Goal: Task Accomplishment & Management: Manage account settings

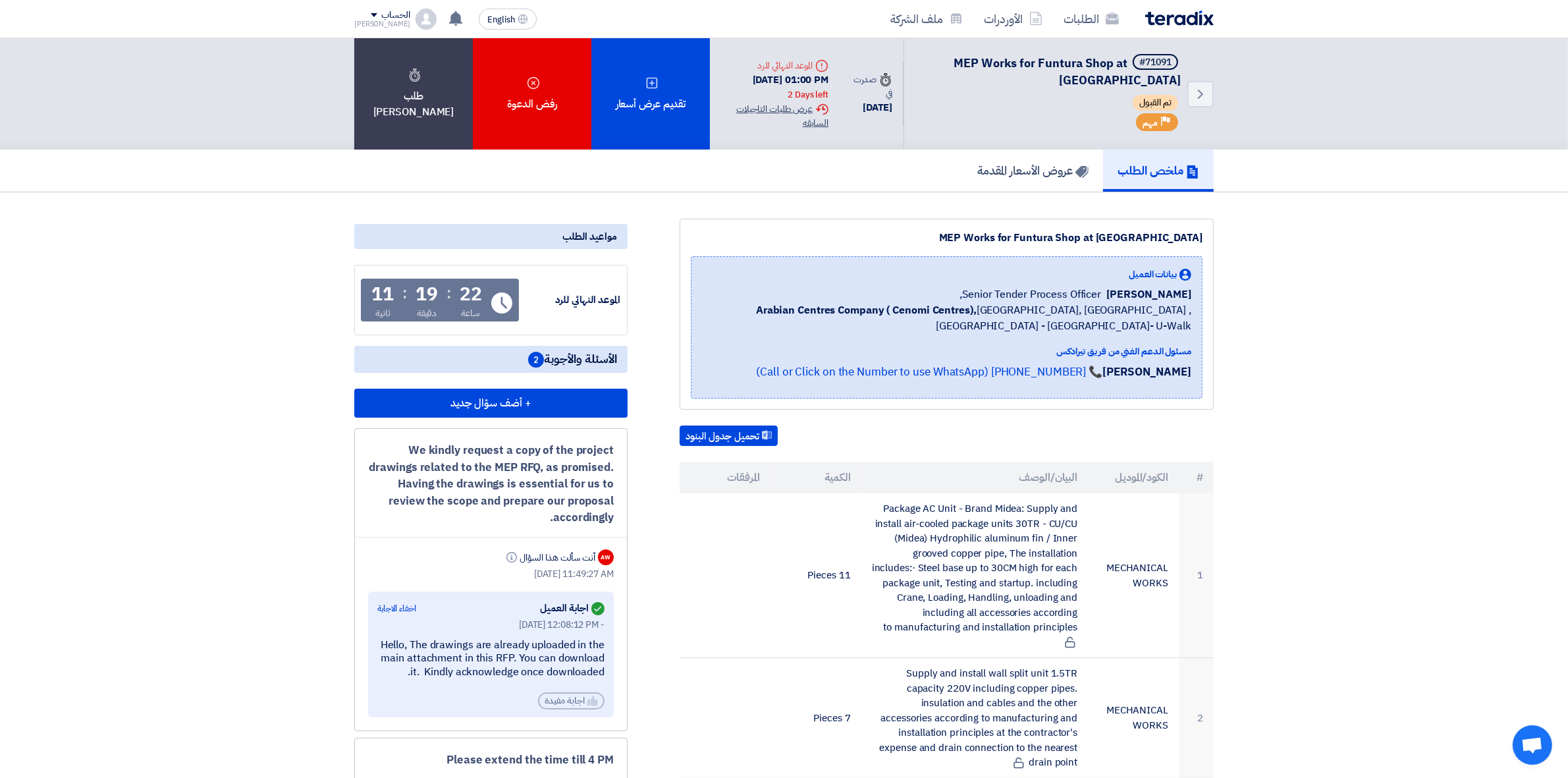
click at [778, 103] on div "Extension History عرض طلبات التاجيلات السابقه" at bounding box center [774, 116] width 108 height 28
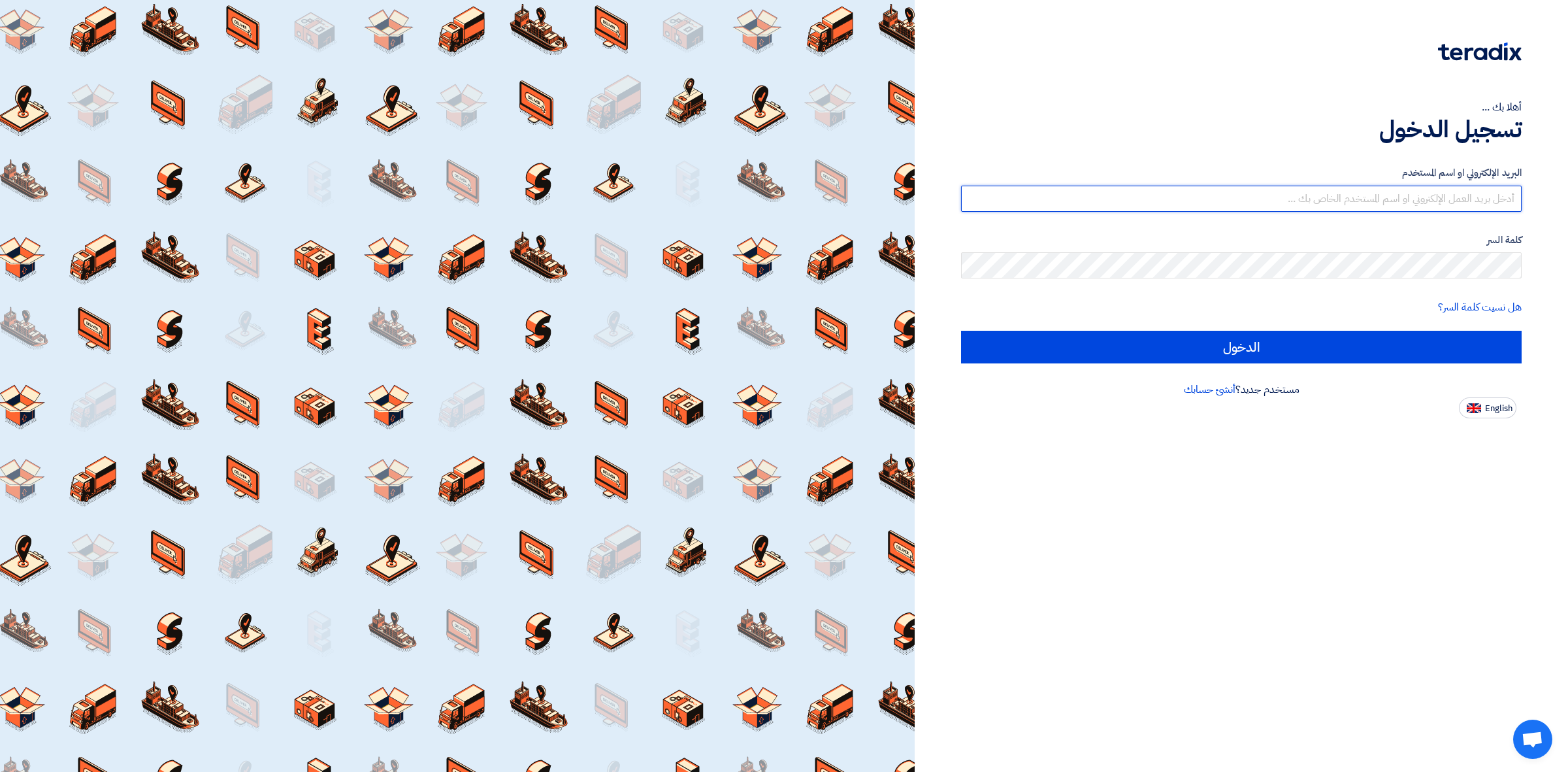
click at [1364, 201] on input "text" at bounding box center [1241, 199] width 561 height 26
type input "[PERSON_NAME][EMAIL_ADDRESS][PERSON_NAME][DOMAIN_NAME]"
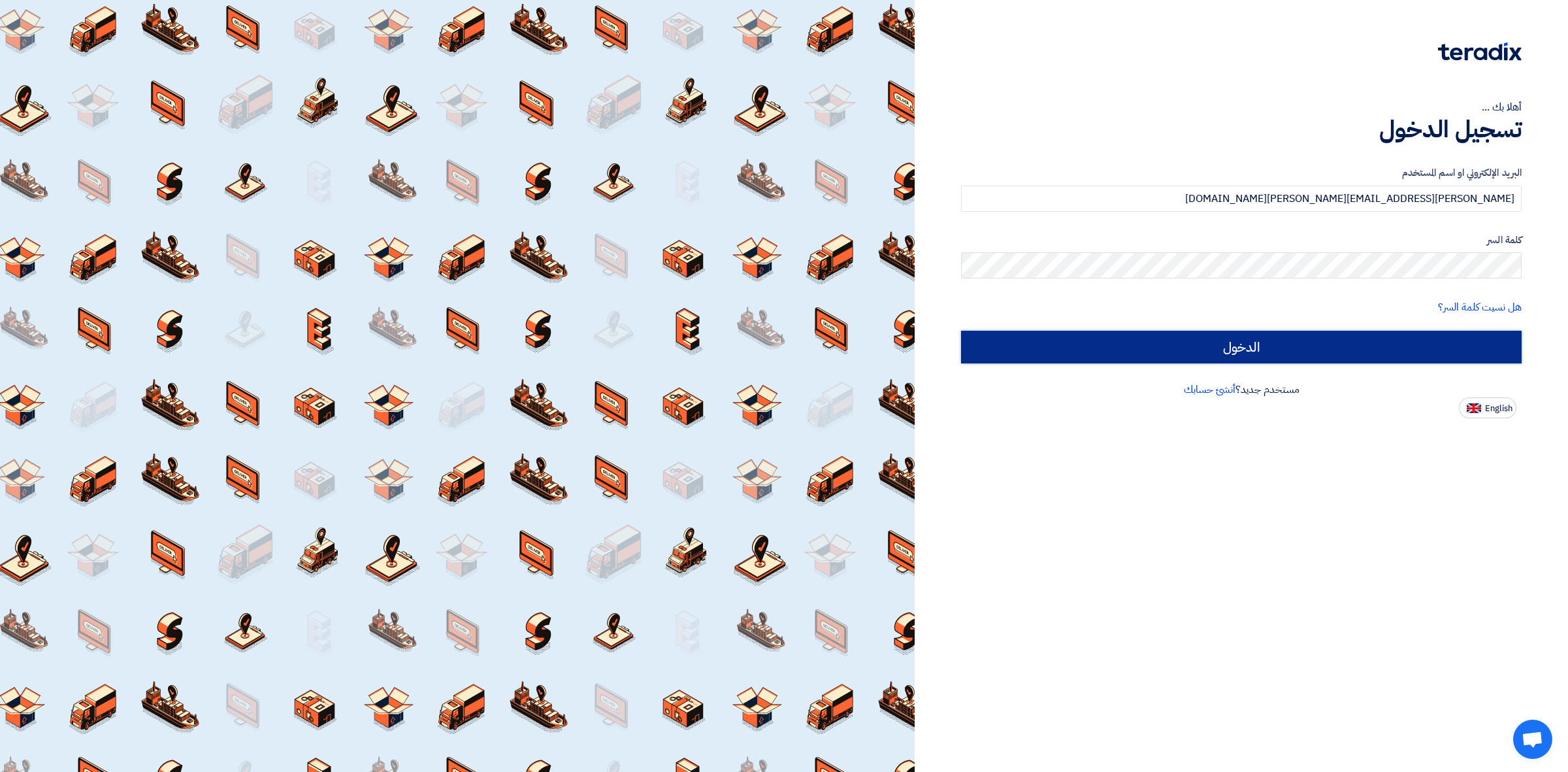
click at [1209, 350] on input "الدخول" at bounding box center [1241, 347] width 561 height 33
type input "Sign in"
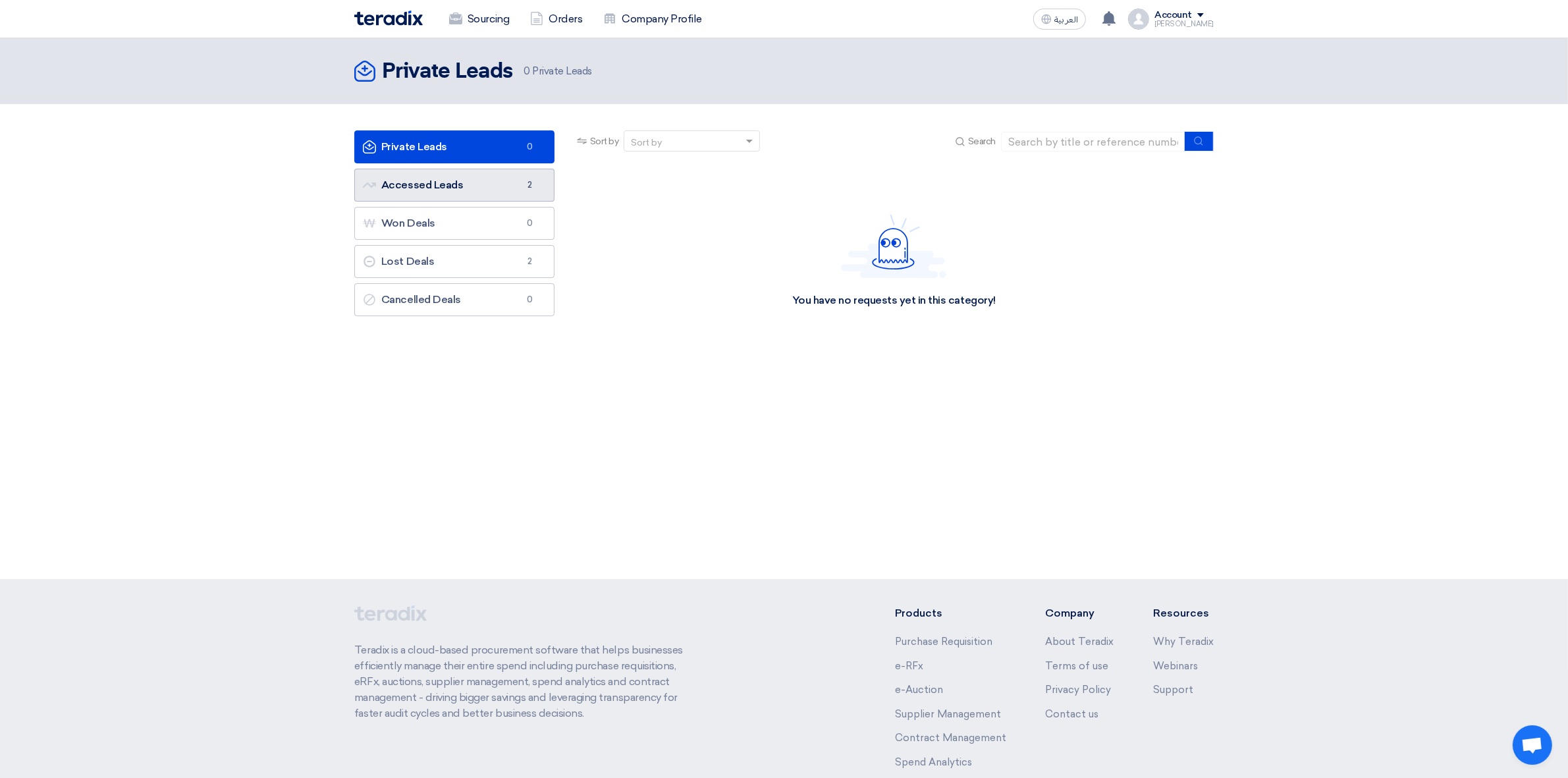
click at [400, 175] on link "Accessed Leads Accessed Leads 2" at bounding box center [454, 185] width 200 height 33
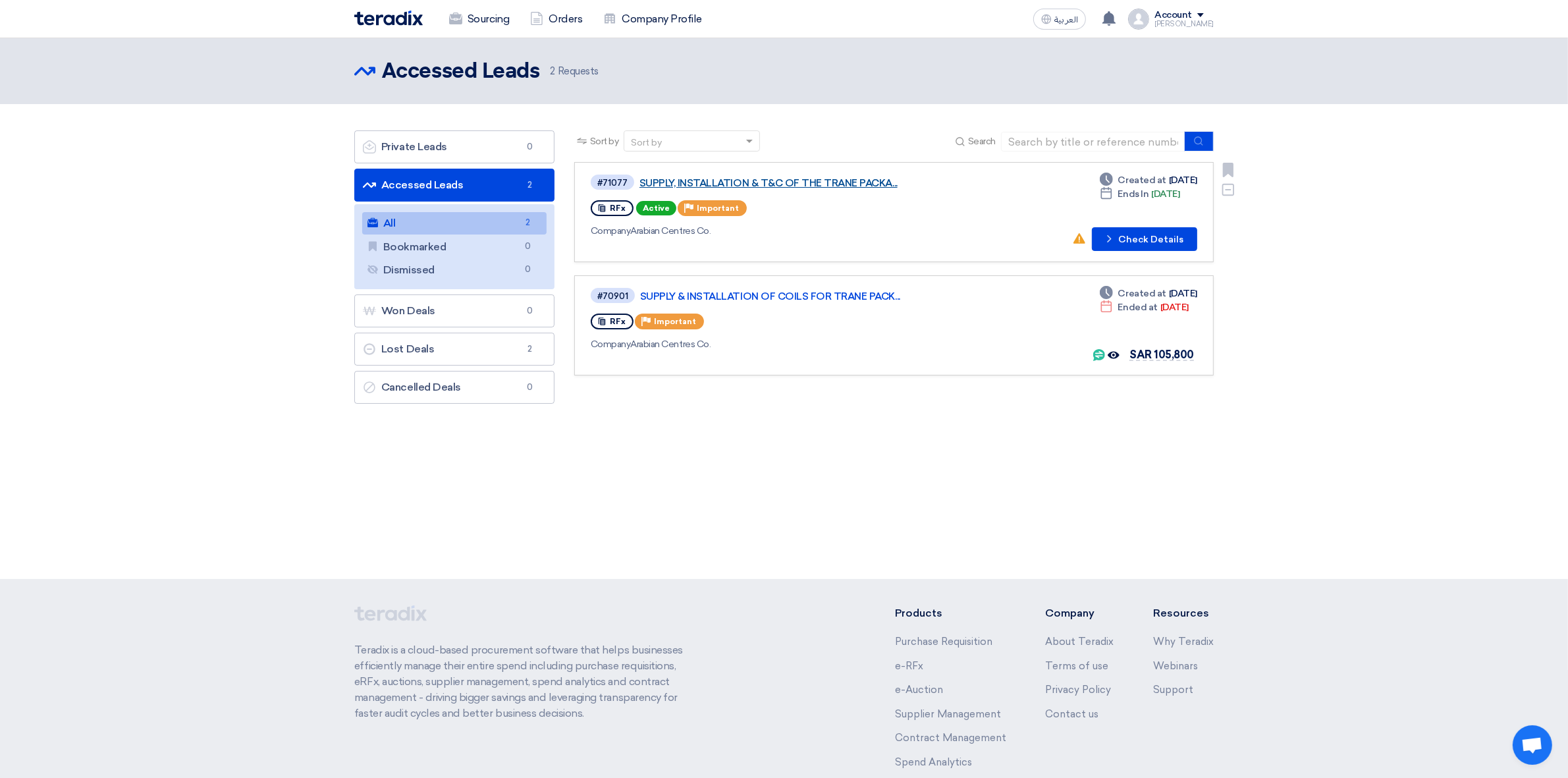
click at [821, 178] on link "SUPPLY, INSTALLATION & T&C OF THE TRANE PACKA..." at bounding box center [804, 183] width 329 height 12
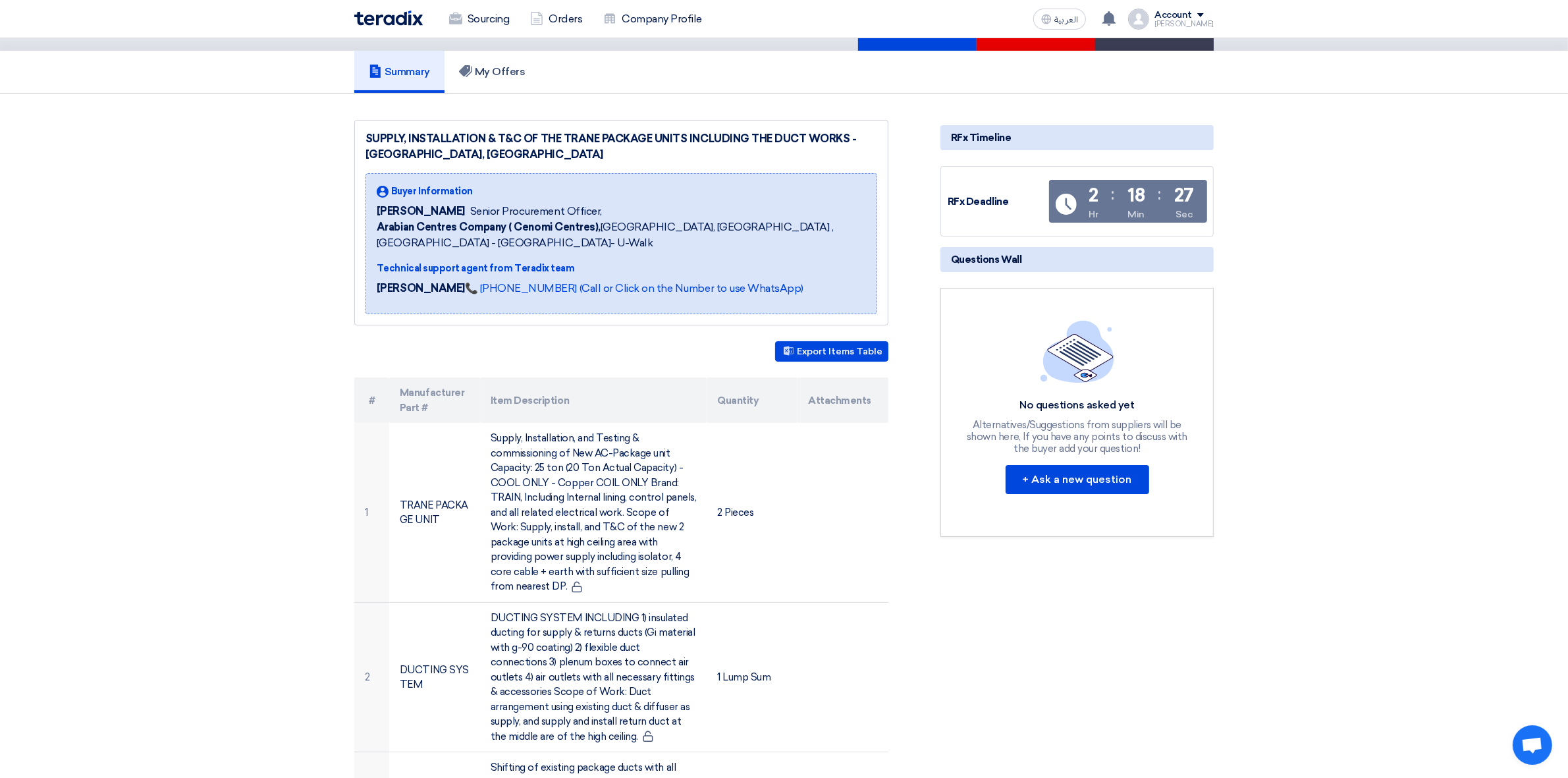
scroll to position [165, 0]
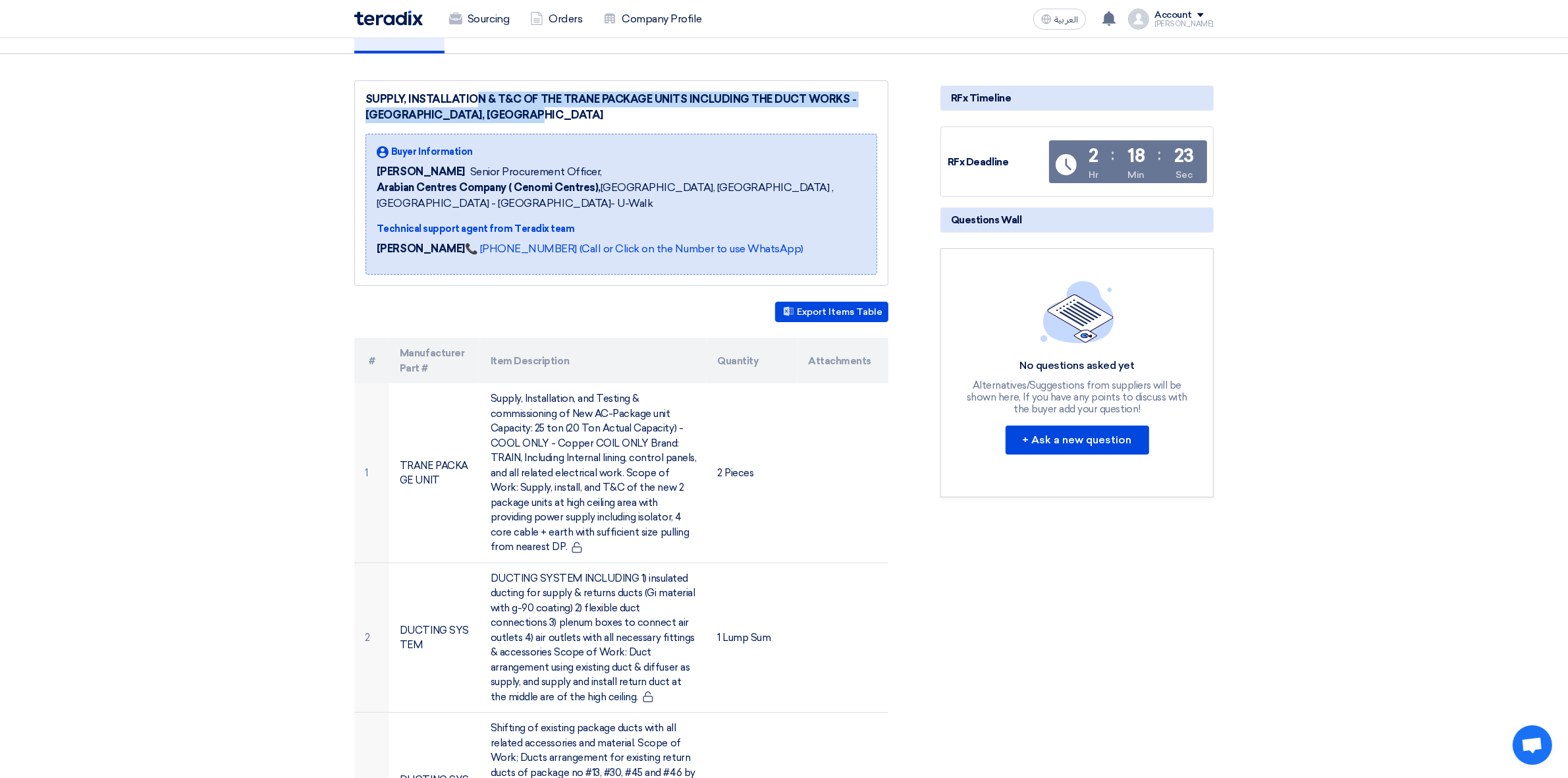
drag, startPoint x: 420, startPoint y: 97, endPoint x: 726, endPoint y: 113, distance: 306.4
click at [726, 113] on div "SUPPLY, INSTALLATION & T&C OF THE TRANE PACKAGE UNITS INCLUDING THE DUCT WORKS …" at bounding box center [621, 107] width 511 height 32
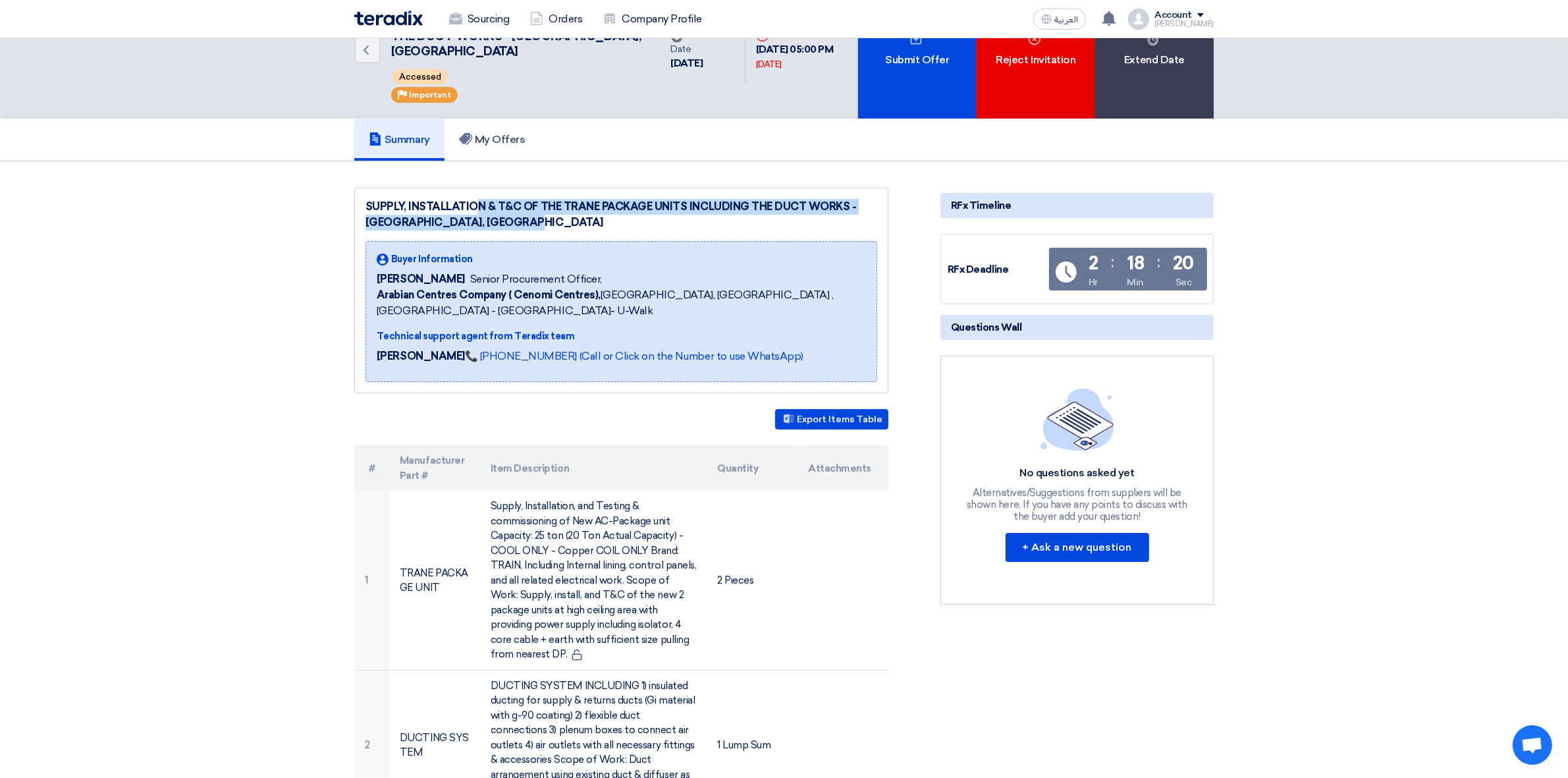
scroll to position [0, 0]
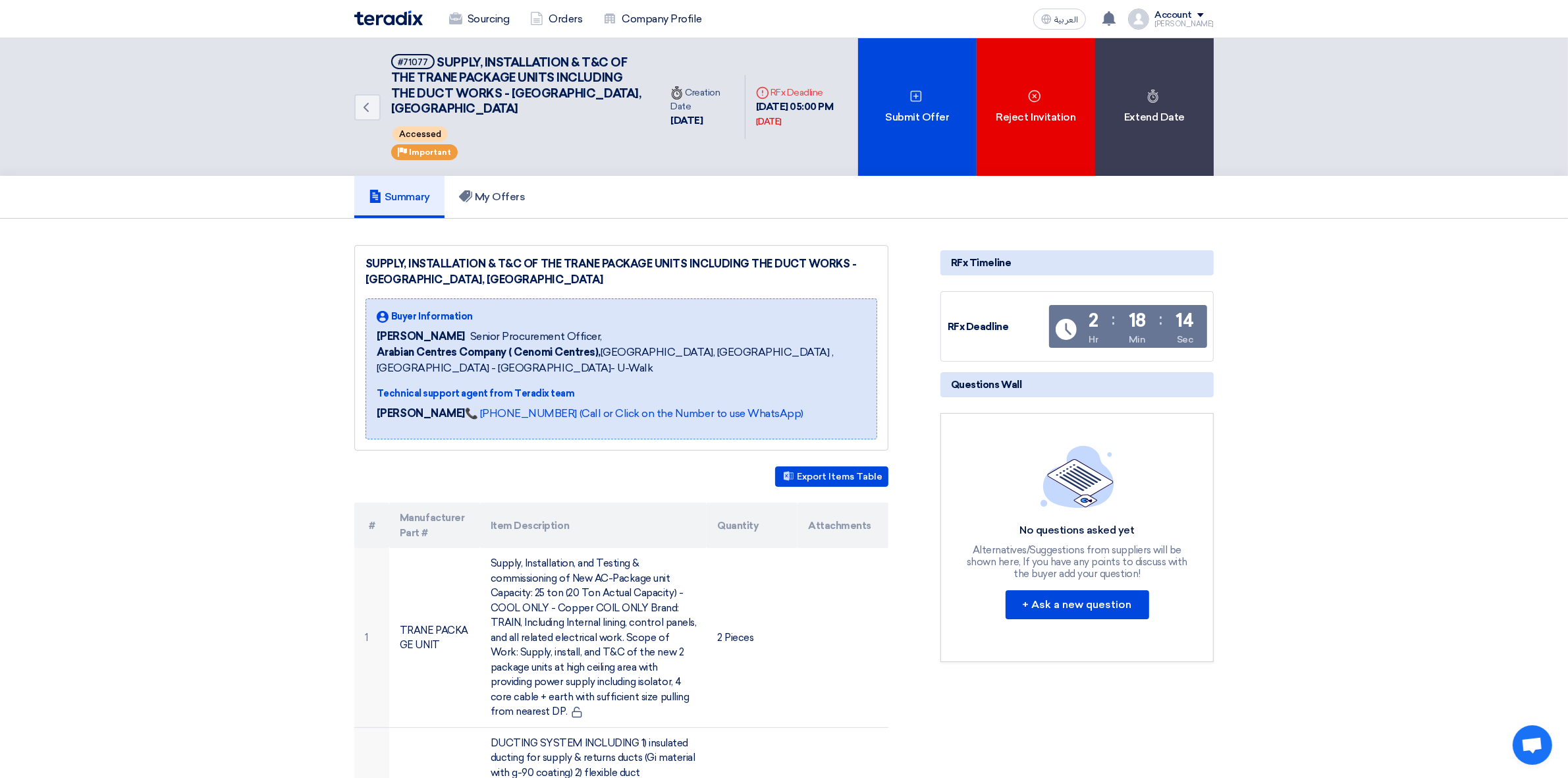
click at [1210, 9] on div "Account [PERSON_NAME] Sourcing Orders Company Profile Settings Logout" at bounding box center [1171, 19] width 85 height 21
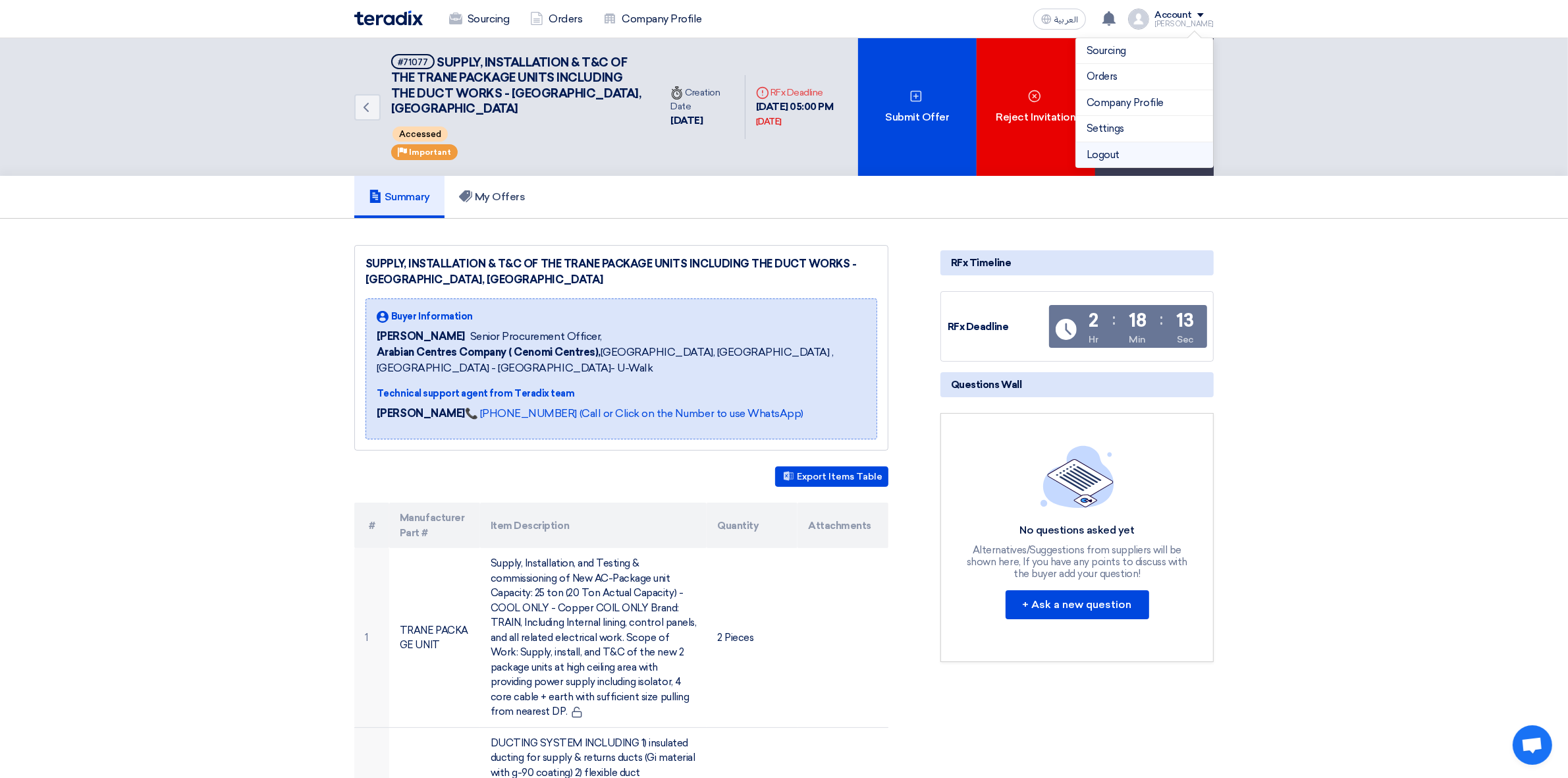
click at [1140, 149] on li "Logout" at bounding box center [1144, 155] width 137 height 26
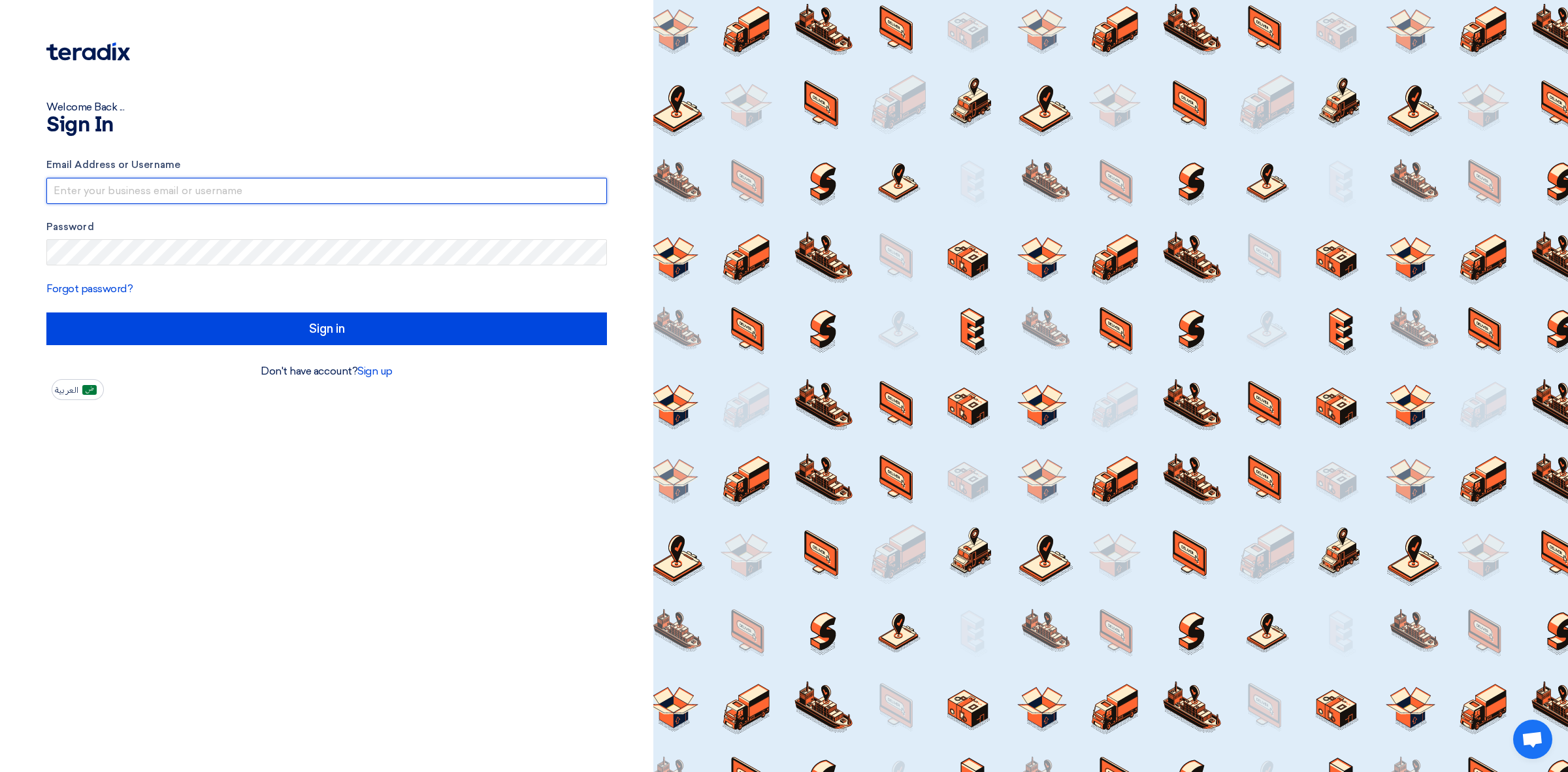
click at [462, 183] on input "text" at bounding box center [327, 191] width 561 height 26
type input "[EMAIL_ADDRESS][DOMAIN_NAME]"
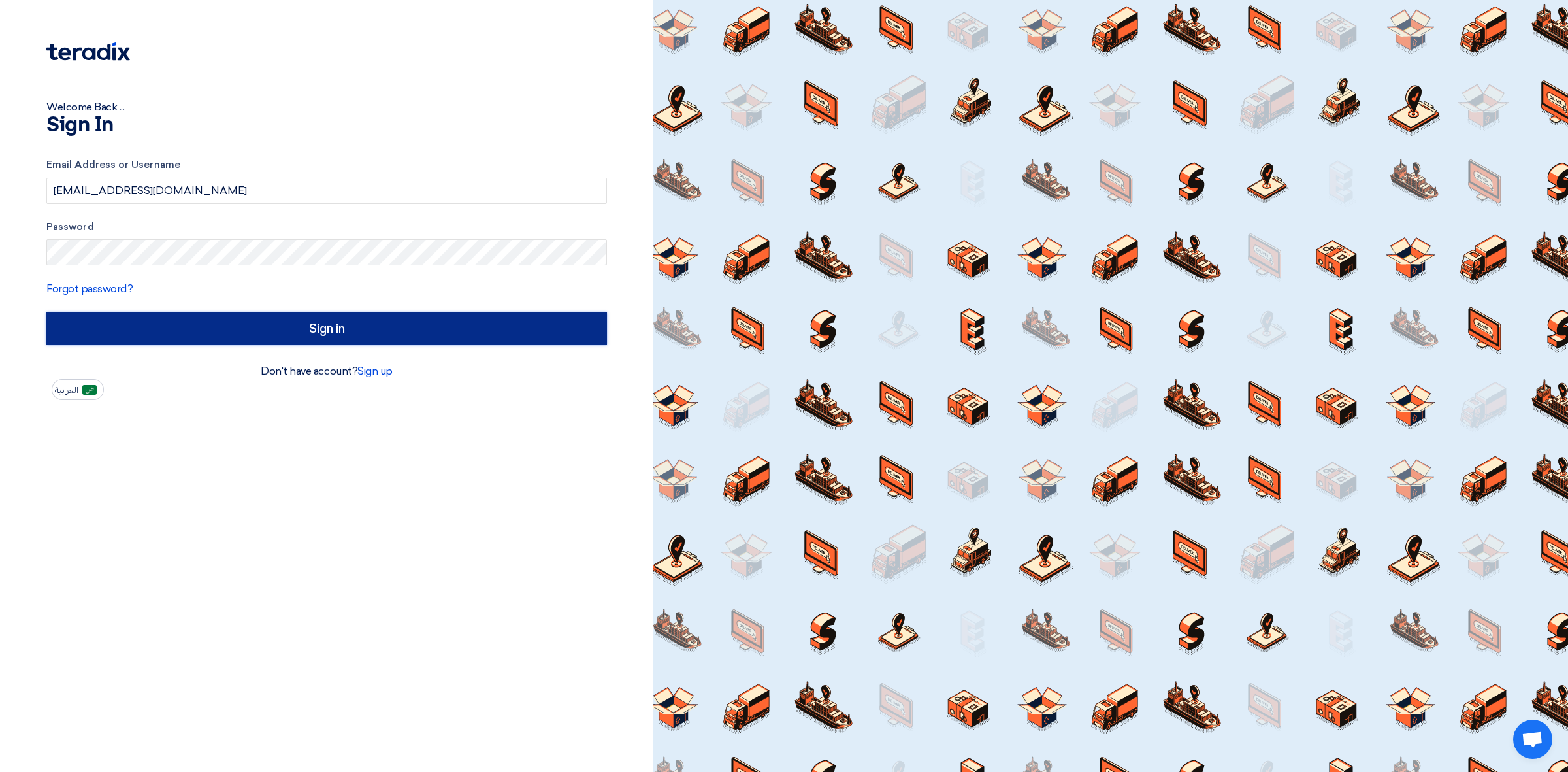
click at [381, 334] on input "Sign in" at bounding box center [327, 329] width 561 height 33
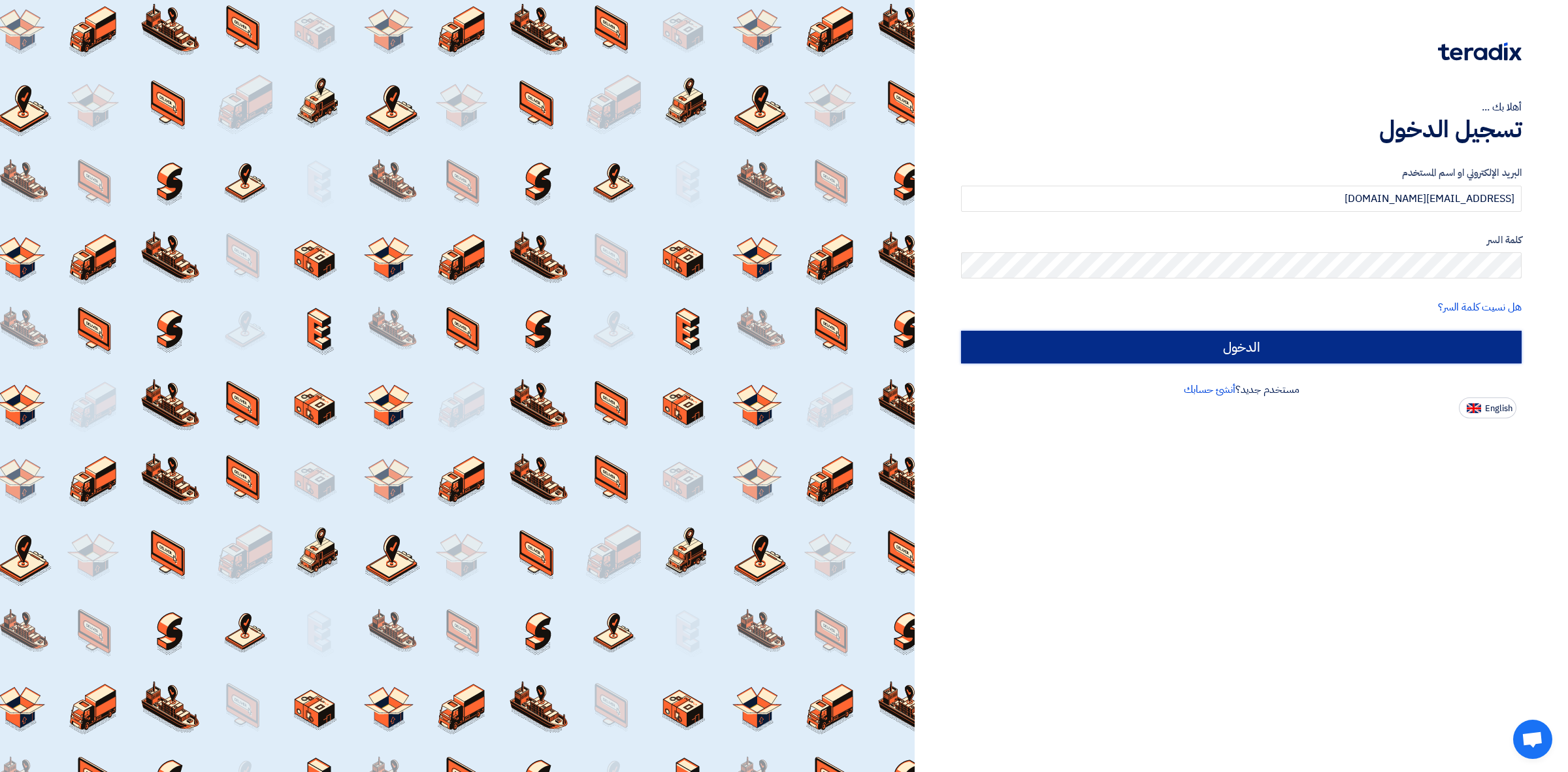
type input "الدخول"
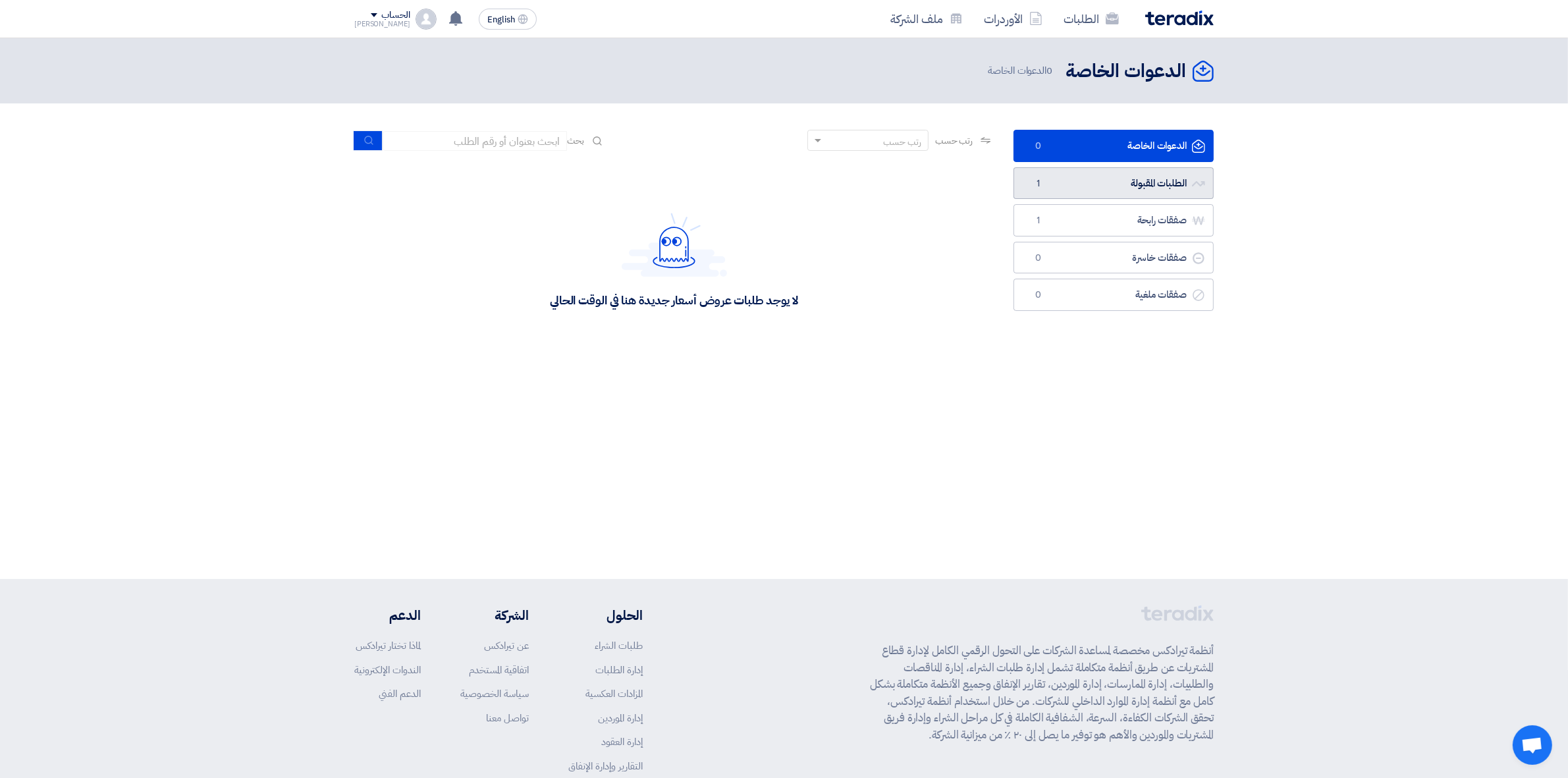
click at [1128, 172] on link "الطلبات المقبولة الطلبات المقبولة 1" at bounding box center [1114, 183] width 200 height 32
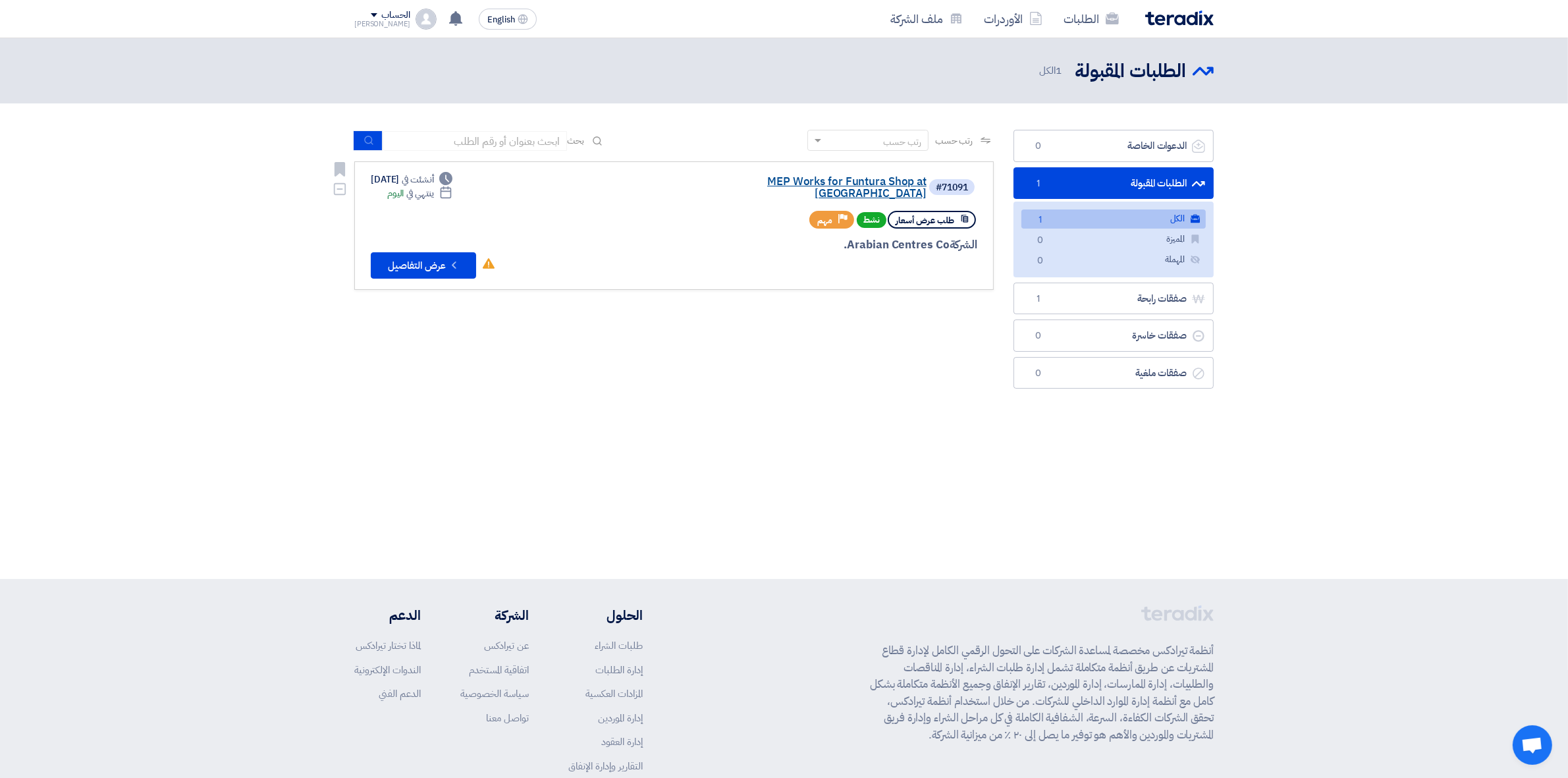
click at [827, 180] on link "MEP Works for Funtura Shop at [GEOGRAPHIC_DATA]" at bounding box center [795, 188] width 264 height 24
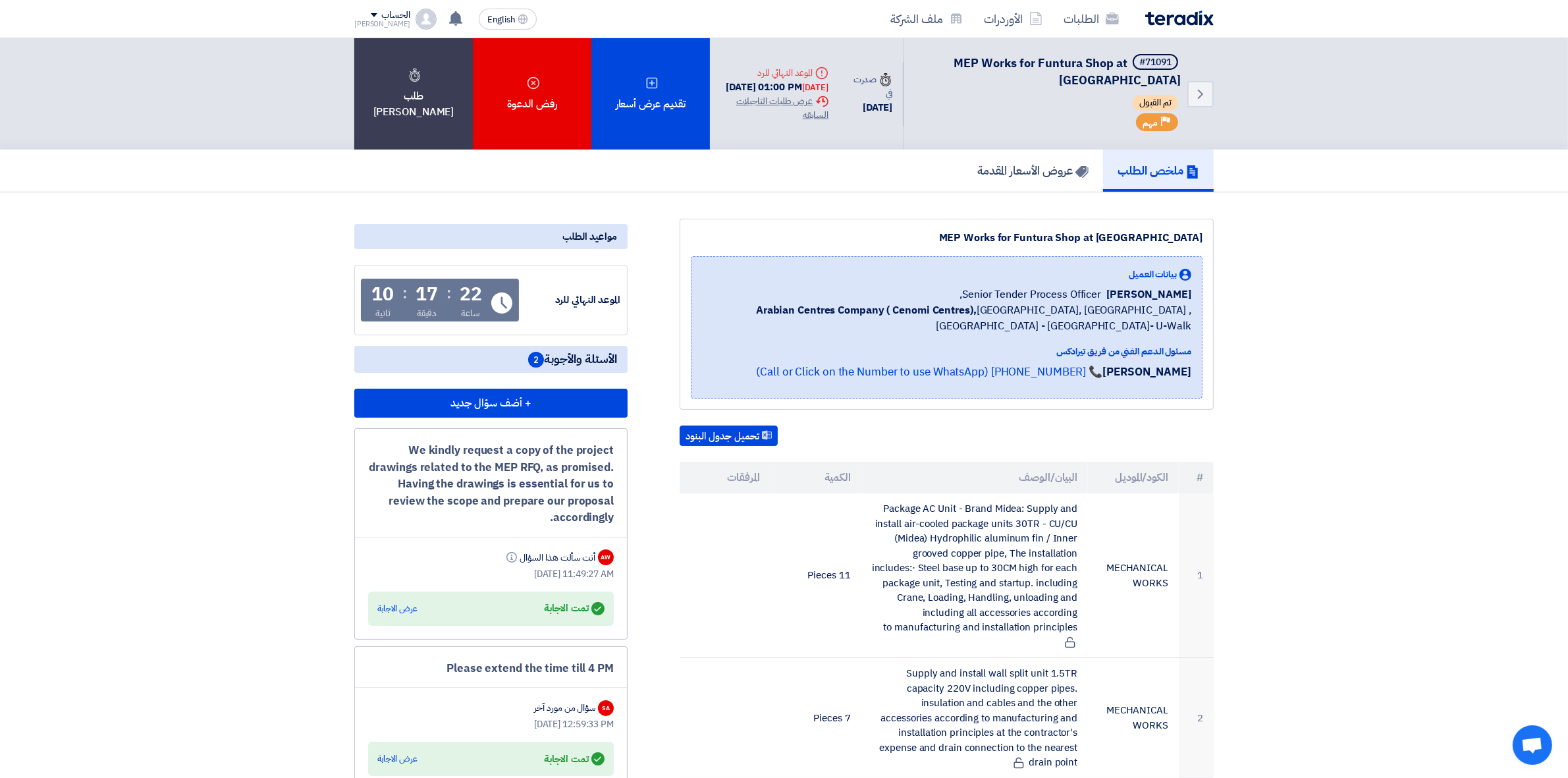
drag, startPoint x: 731, startPoint y: 73, endPoint x: 799, endPoint y: 72, distance: 68.0
click at [799, 80] on div "[DATE] 01:00 PM [DATE]" at bounding box center [774, 87] width 108 height 15
click at [731, 80] on div "[DATE] 01:00 PM [DATE]" at bounding box center [774, 87] width 108 height 15
drag, startPoint x: 725, startPoint y: 74, endPoint x: 843, endPoint y: 77, distance: 118.0
click at [839, 77] on div "Deadline الموعد النهائي للرد [DATE] 01:00 PM [DATE] Extension History عرض طلبات…" at bounding box center [774, 94] width 129 height 78
